Goal: Check status: Check status

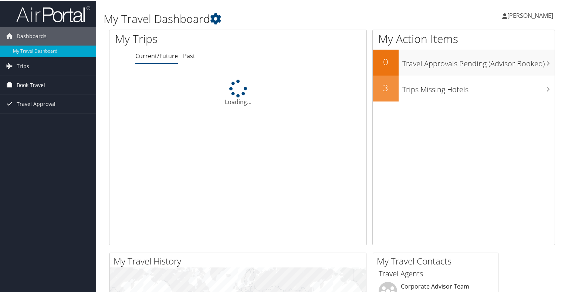
click at [24, 91] on span "Book Travel" at bounding box center [31, 84] width 28 height 18
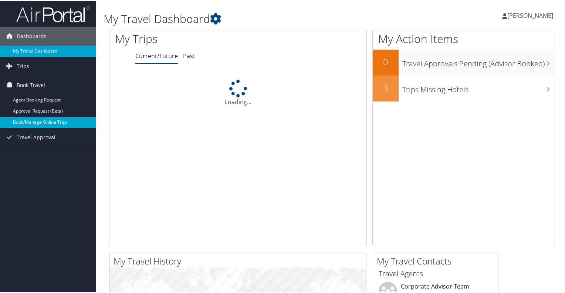
click at [28, 119] on link "Book/Manage Online Trips" at bounding box center [48, 121] width 96 height 11
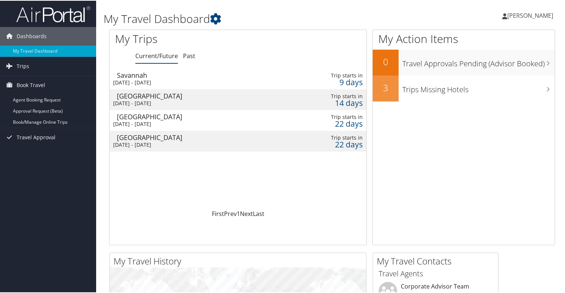
click at [148, 81] on div "[DATE] - [DATE]" at bounding box center [196, 81] width 167 height 7
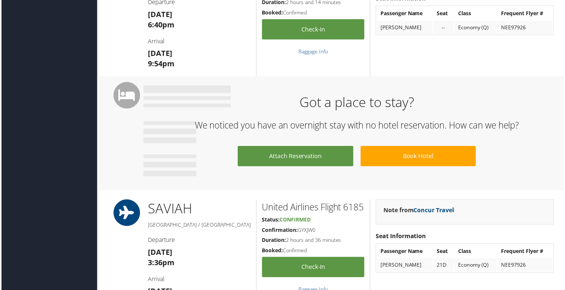
scroll to position [222, 0]
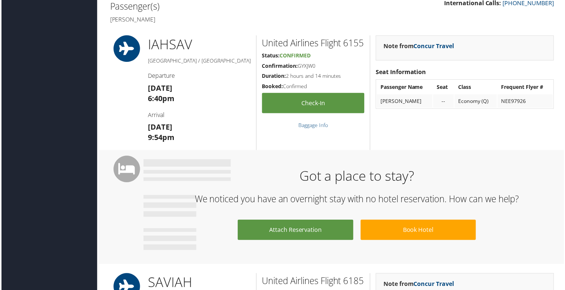
click at [182, 134] on h3 "Wed 15 Oct 9:54pm" at bounding box center [198, 132] width 103 height 21
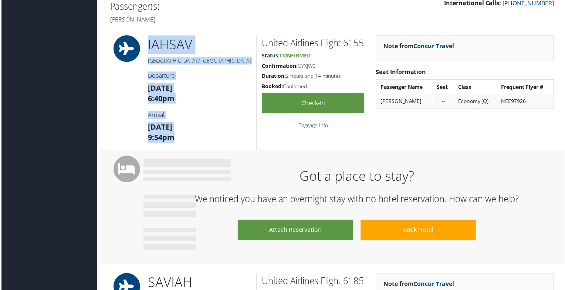
drag, startPoint x: 181, startPoint y: 146, endPoint x: 148, endPoint y: 41, distance: 109.6
click at [148, 41] on div "IAH SAV Houston / Savannah Departure Wed 15 Oct 6:40pm Arrival Wed 15 Oct 9:54pm" at bounding box center [199, 93] width 114 height 115
copy div "IAH SAV Houston / Savannah Departure Wed 15 Oct 6:40pm Arrival Wed 15 Oct 9:54pm"
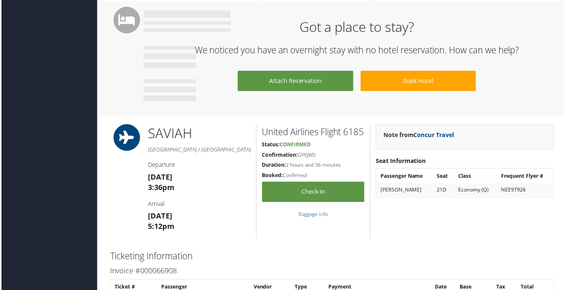
scroll to position [444, 0]
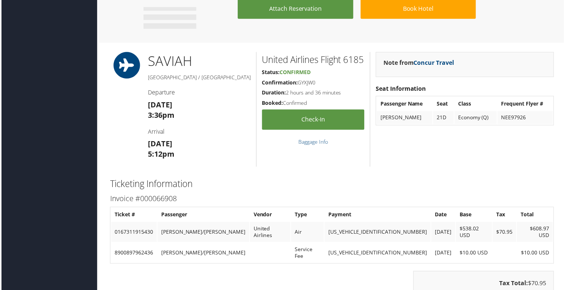
click at [200, 144] on h3 "Thu 16 Oct 5:12pm" at bounding box center [198, 149] width 103 height 21
drag, startPoint x: 175, startPoint y: 156, endPoint x: 143, endPoint y: 91, distance: 72.6
click at [143, 91] on div "SAV IAH Savannah / Houston Departure Thu 16 Oct 3:36pm Arrival Thu 16 Oct 5:12pm" at bounding box center [199, 109] width 114 height 115
copy div "Departure Thu 16 Oct 3:36pm Arrival Thu 16 Oct 5:12pm"
